Goal: Understand process/instructions: Learn how to perform a task or action

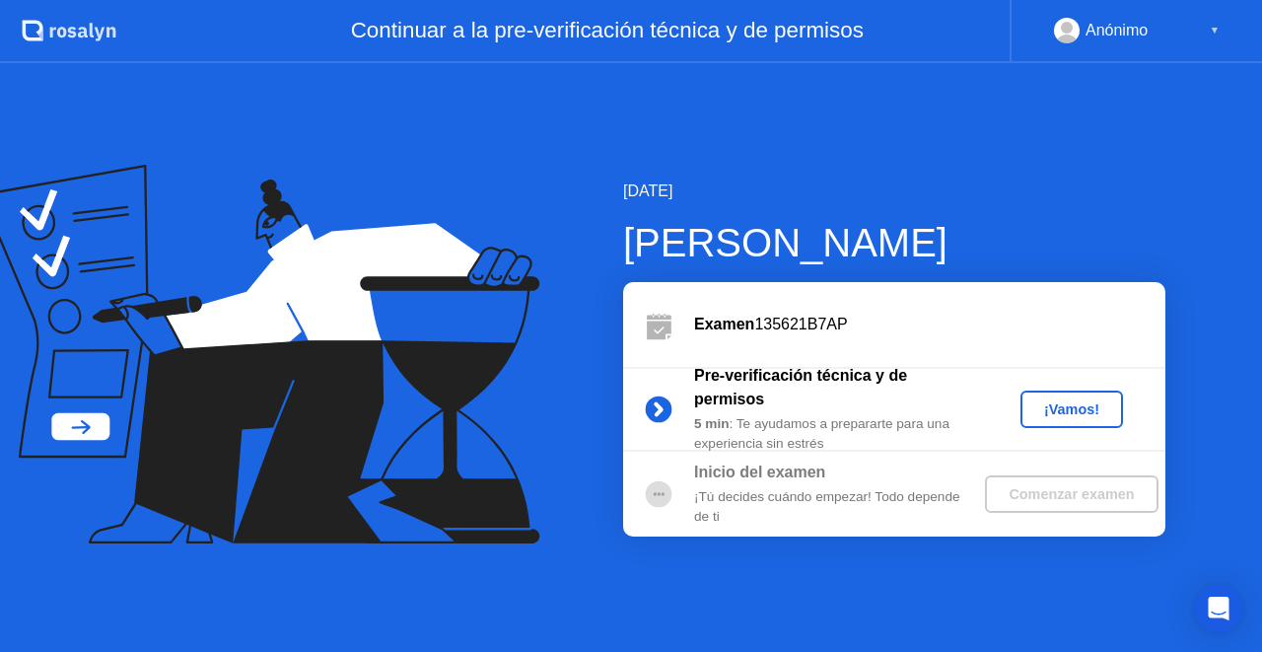
click at [1066, 410] on div "¡Vamos!" at bounding box center [1071, 409] width 87 height 16
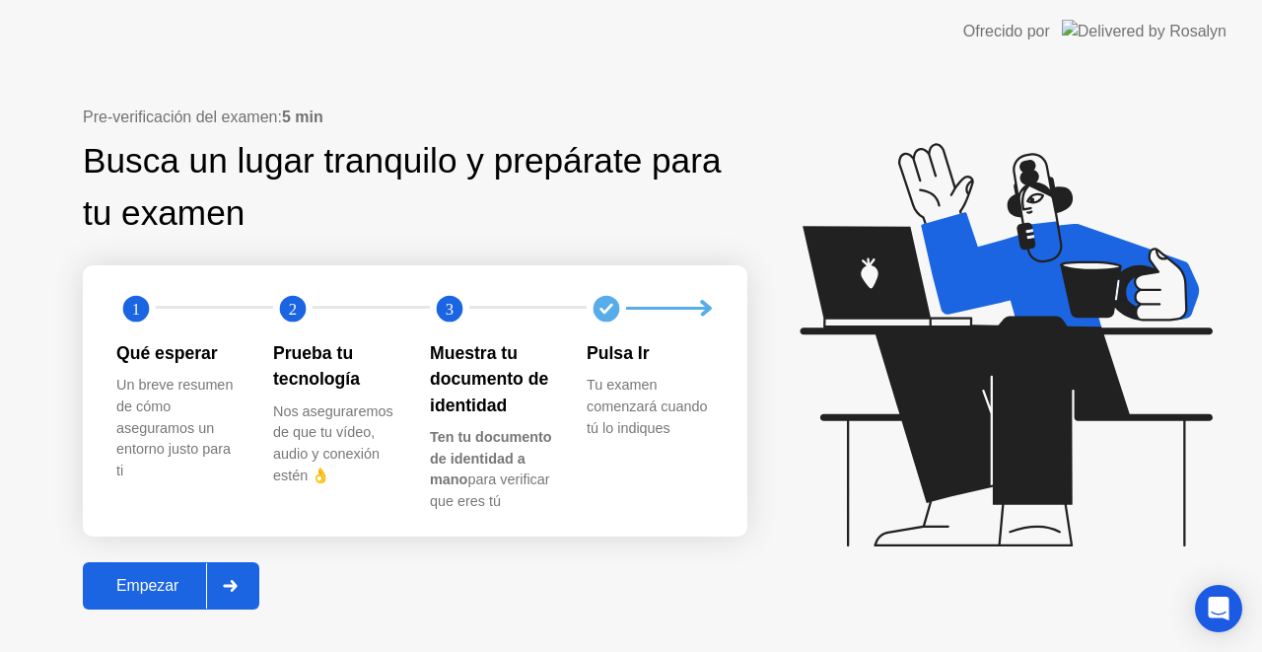
click at [166, 594] on div "Empezar" at bounding box center [147, 586] width 117 height 18
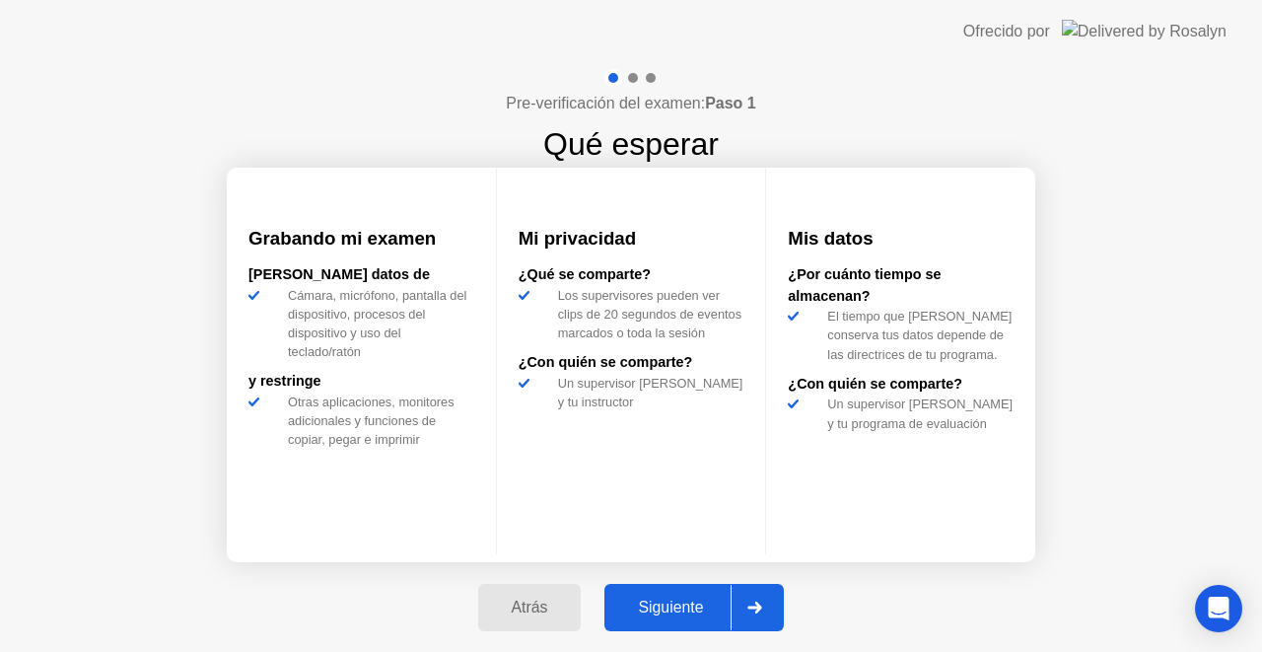
click at [672, 598] on div "Siguiente" at bounding box center [670, 607] width 120 height 18
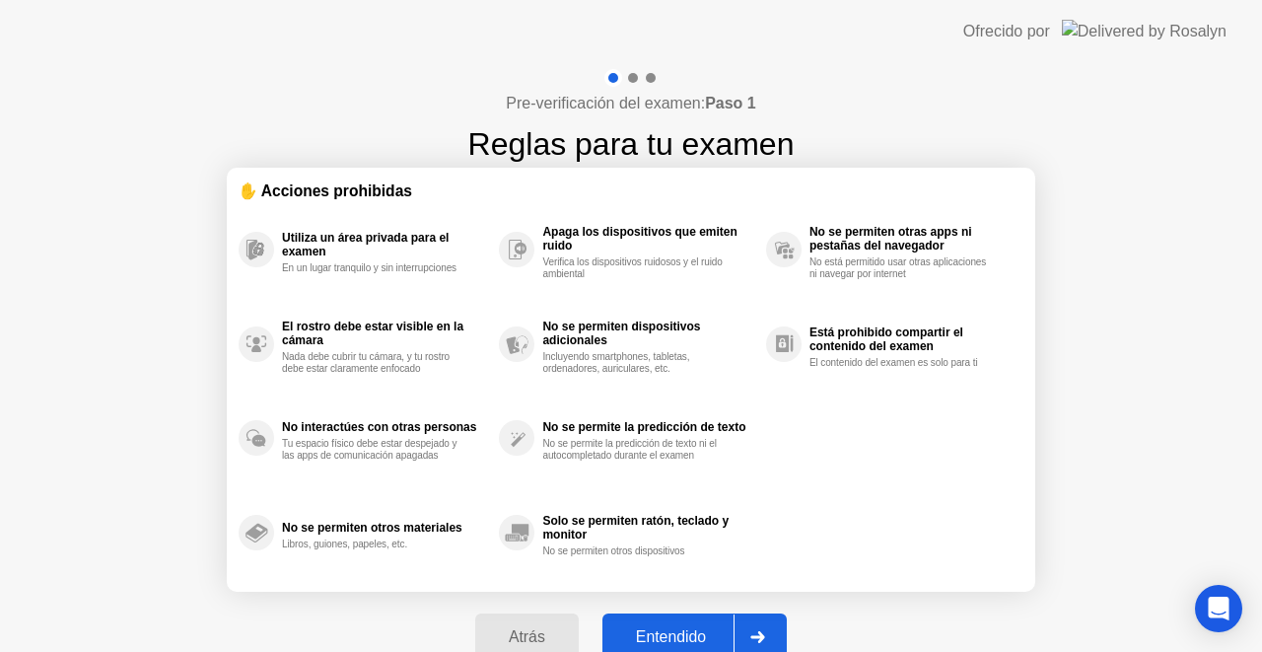
click at [677, 628] on div "Entendido" at bounding box center [670, 637] width 125 height 18
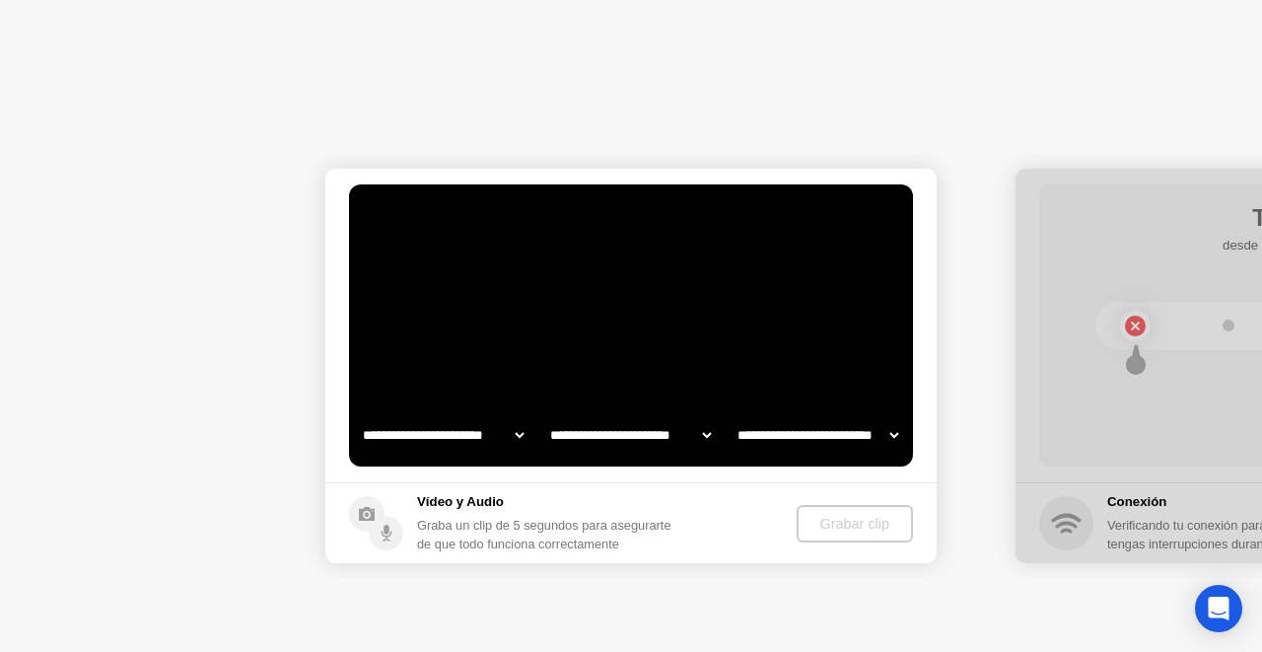
select select "**********"
select select "*******"
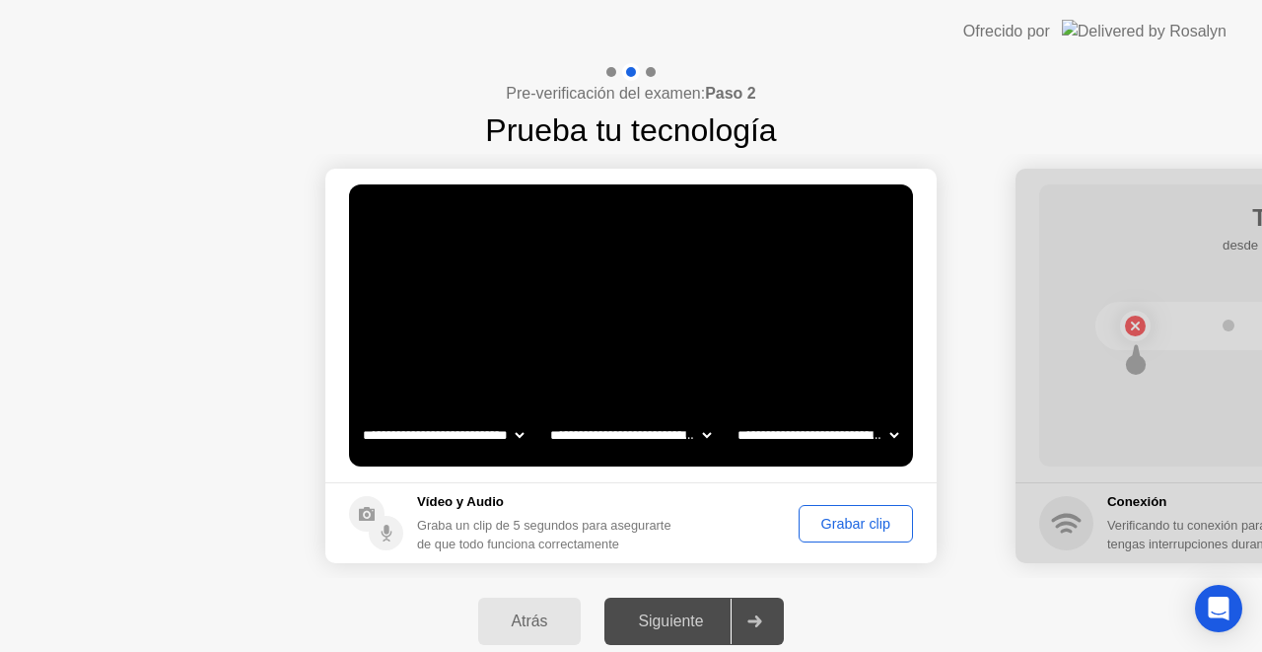
click at [833, 518] on div "Grabar clip" at bounding box center [855, 524] width 101 height 16
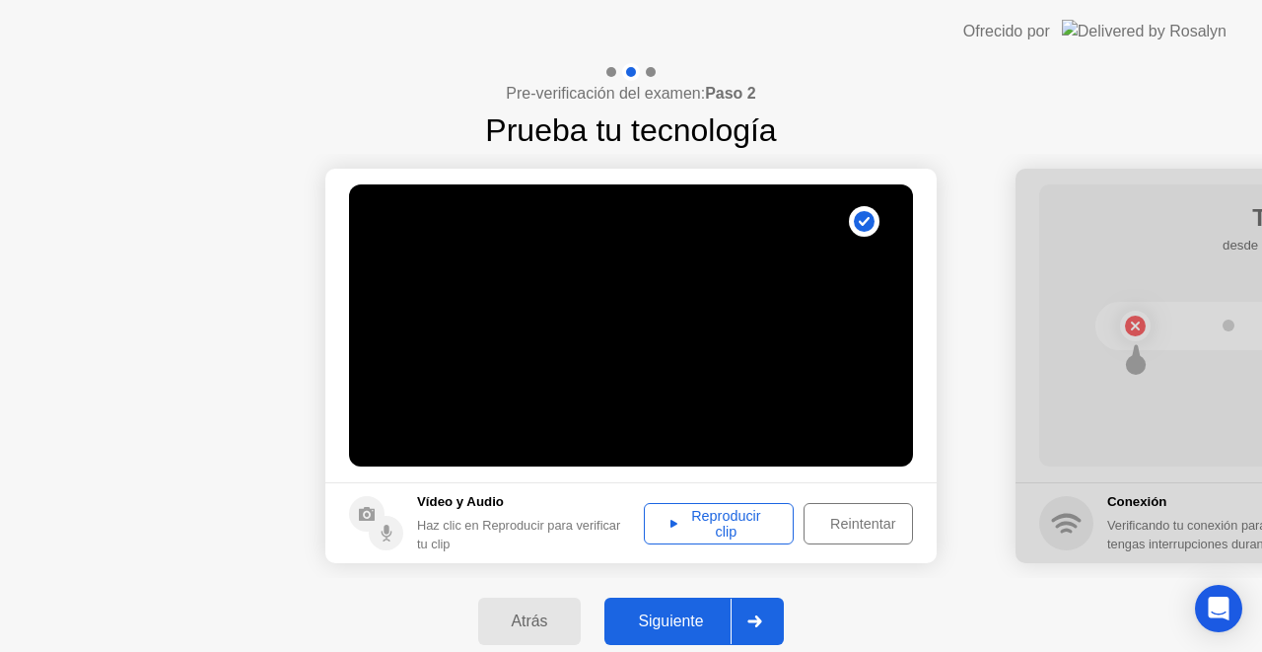
click at [672, 612] on div "Siguiente" at bounding box center [670, 621] width 120 height 18
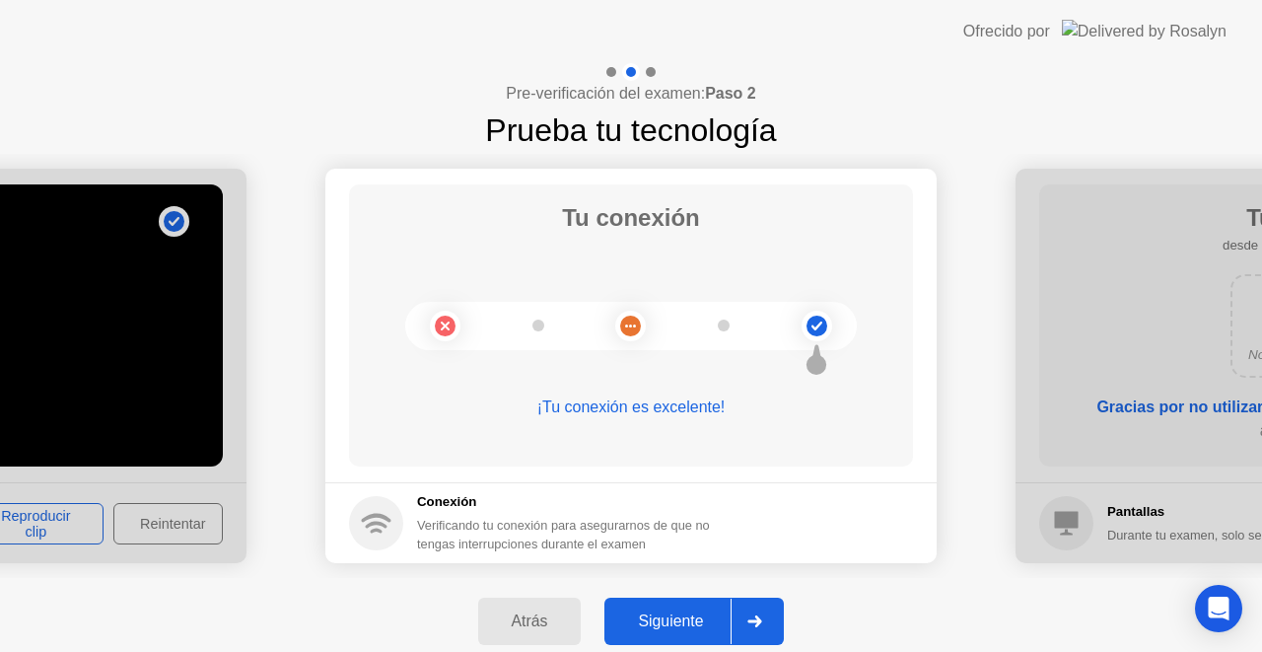
click at [688, 627] on div "Siguiente" at bounding box center [670, 621] width 120 height 18
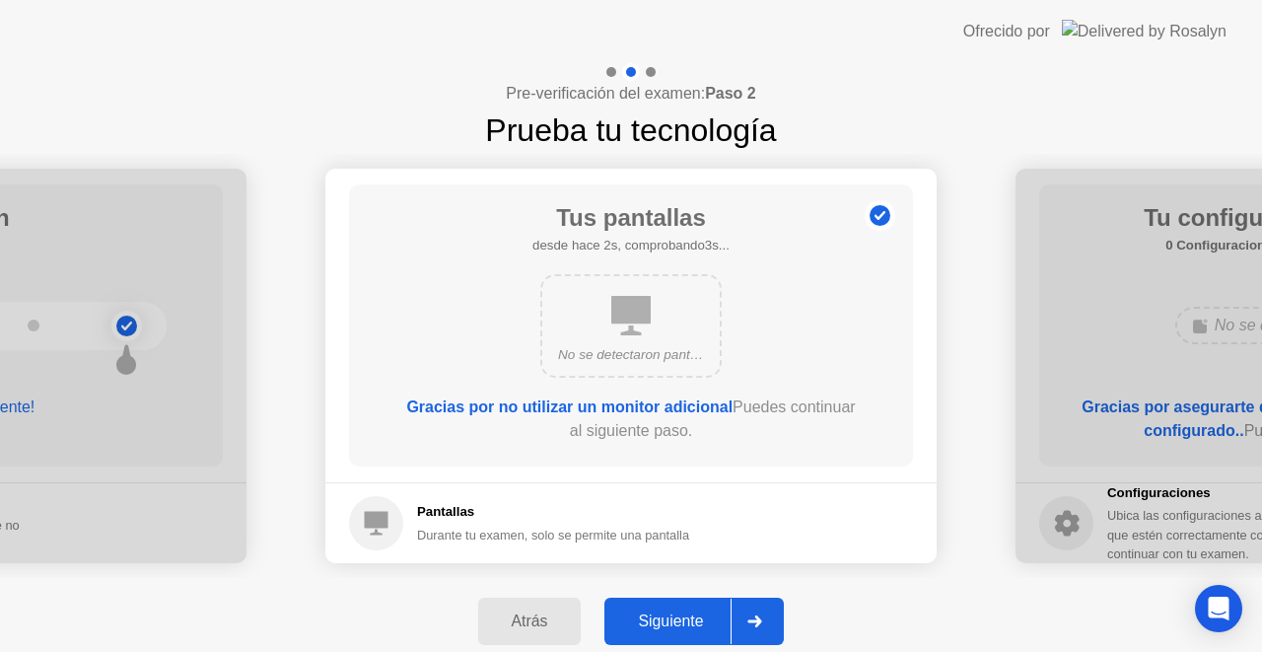
click at [684, 623] on div "Siguiente" at bounding box center [670, 621] width 120 height 18
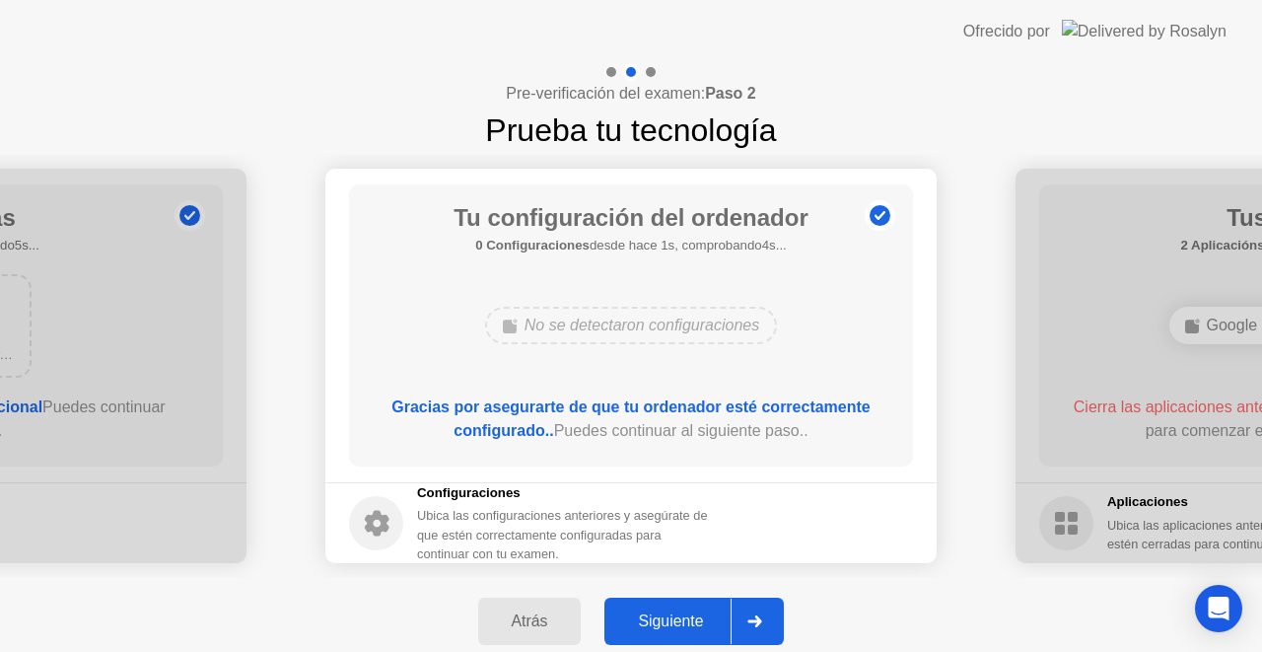
click at [682, 615] on div "Siguiente" at bounding box center [670, 621] width 120 height 18
